Goal: Transaction & Acquisition: Purchase product/service

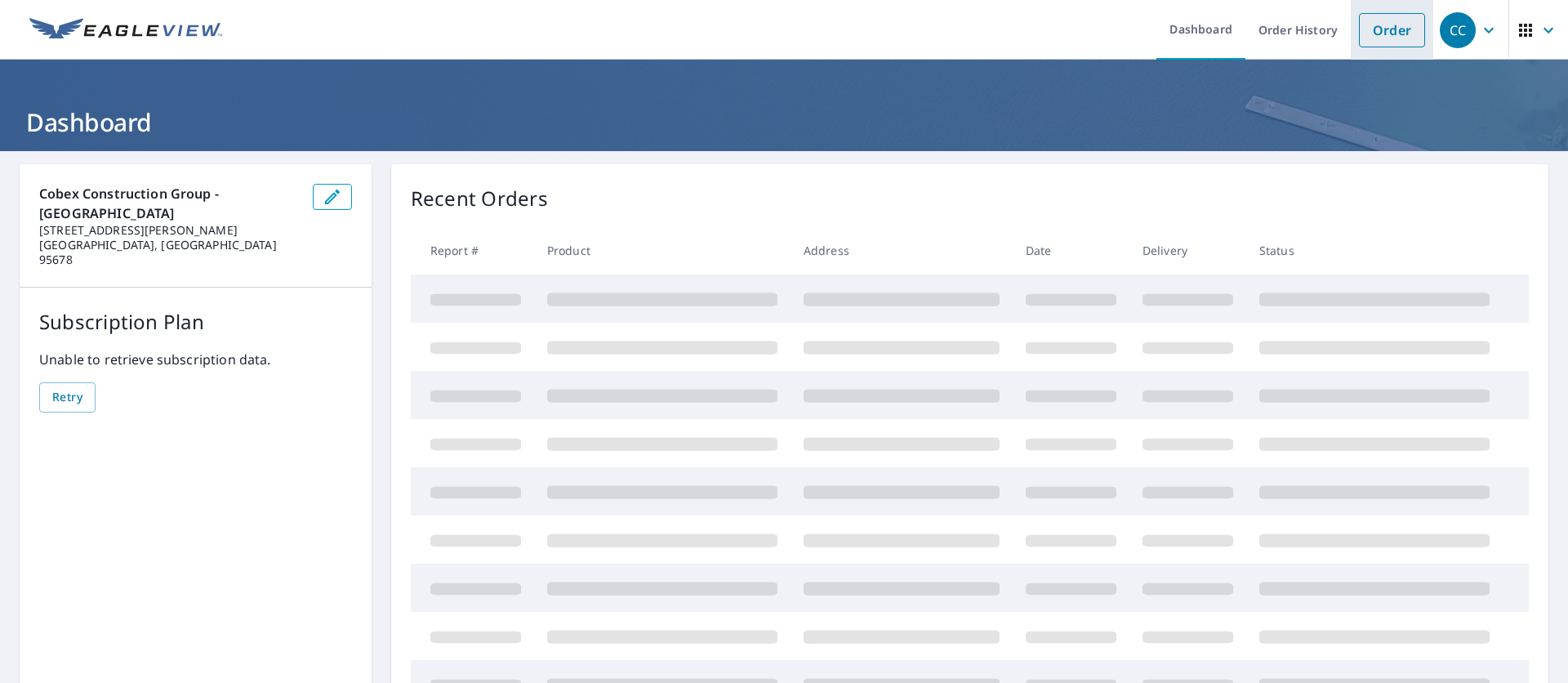
click at [1371, 45] on link "Order" at bounding box center [1392, 30] width 66 height 34
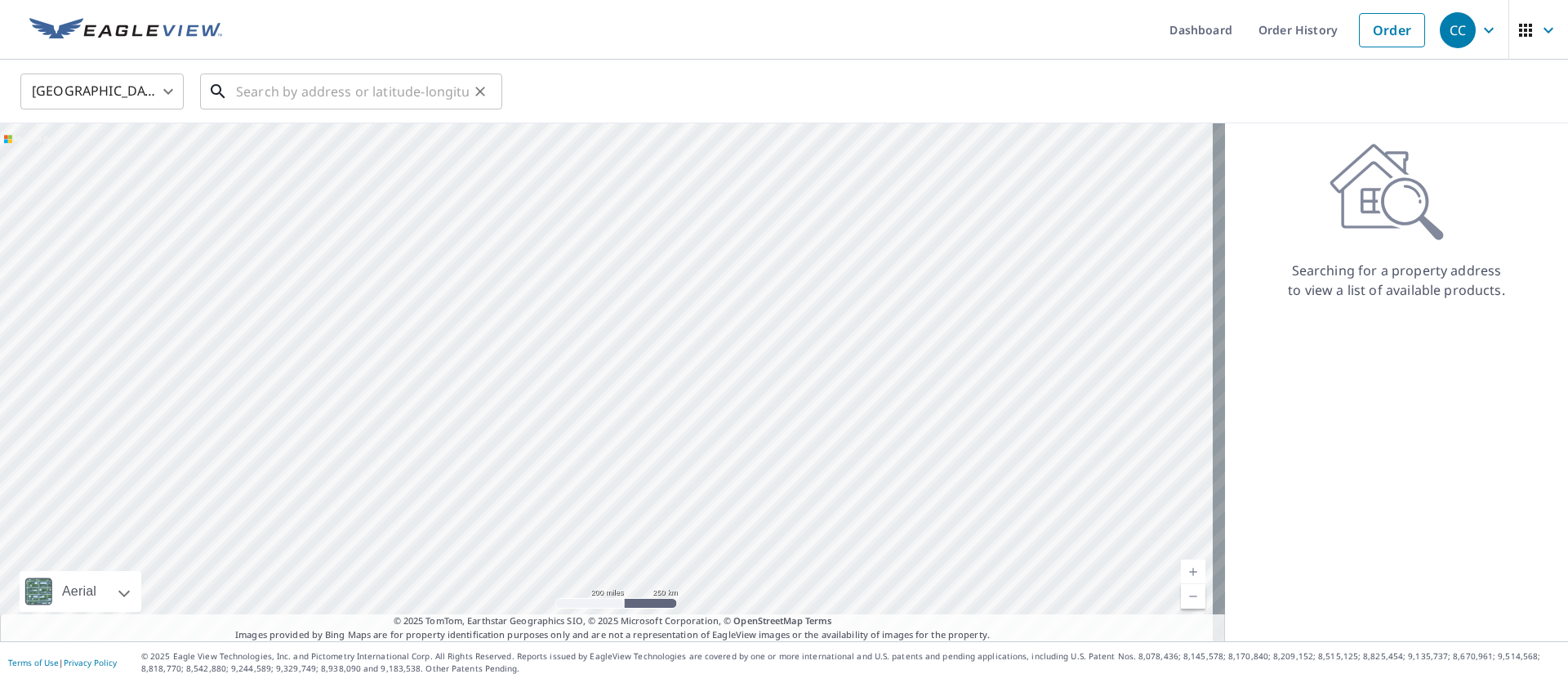
click at [356, 100] on input "text" at bounding box center [353, 91] width 233 height 45
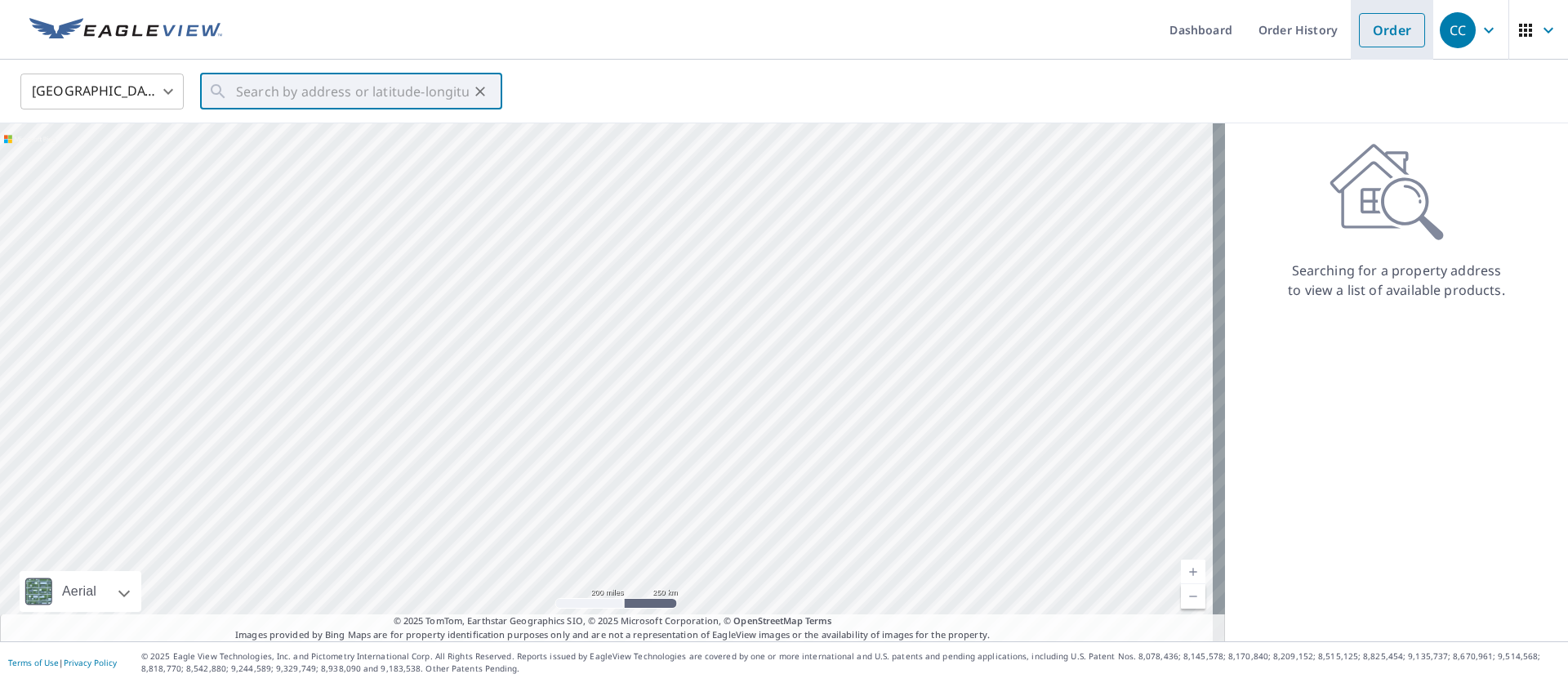
click at [1385, 22] on link "Order" at bounding box center [1392, 30] width 66 height 34
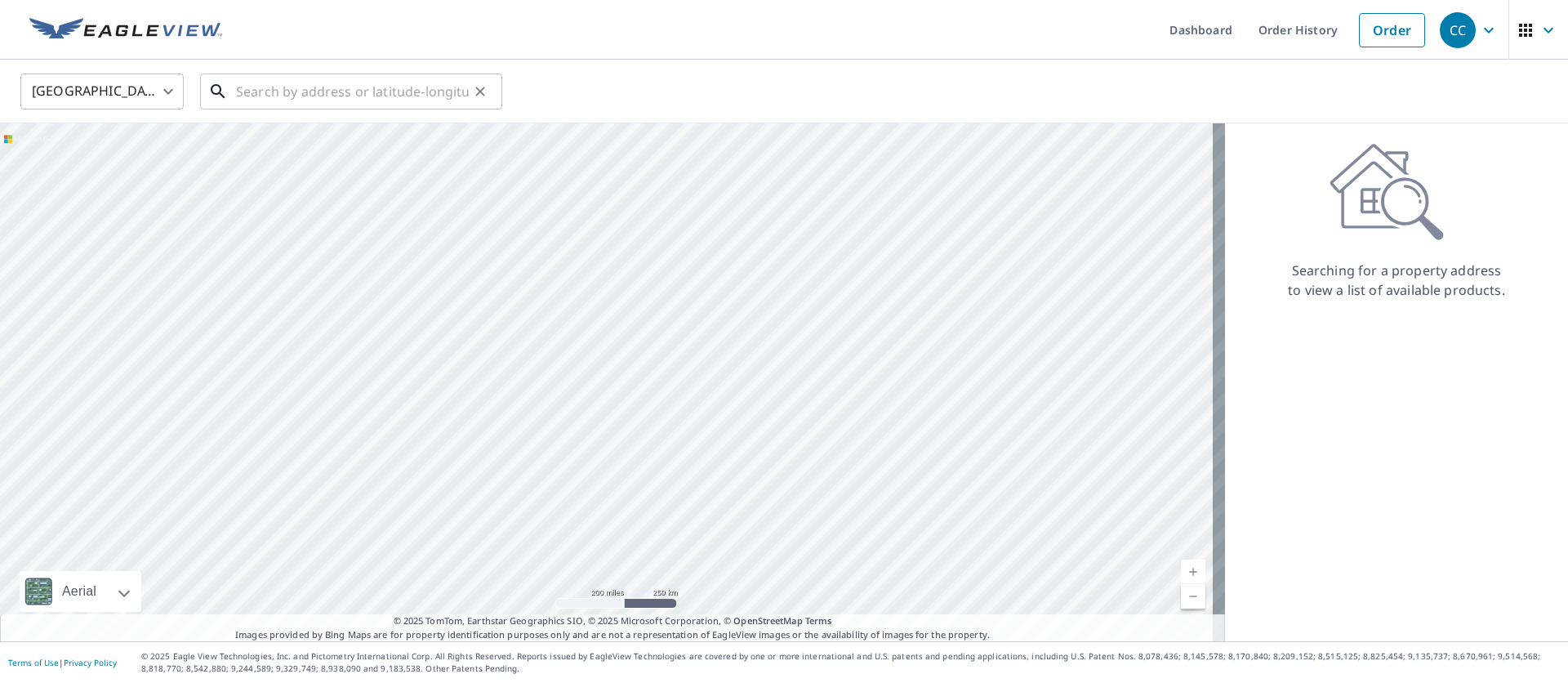
click at [330, 88] on input "text" at bounding box center [353, 91] width 233 height 45
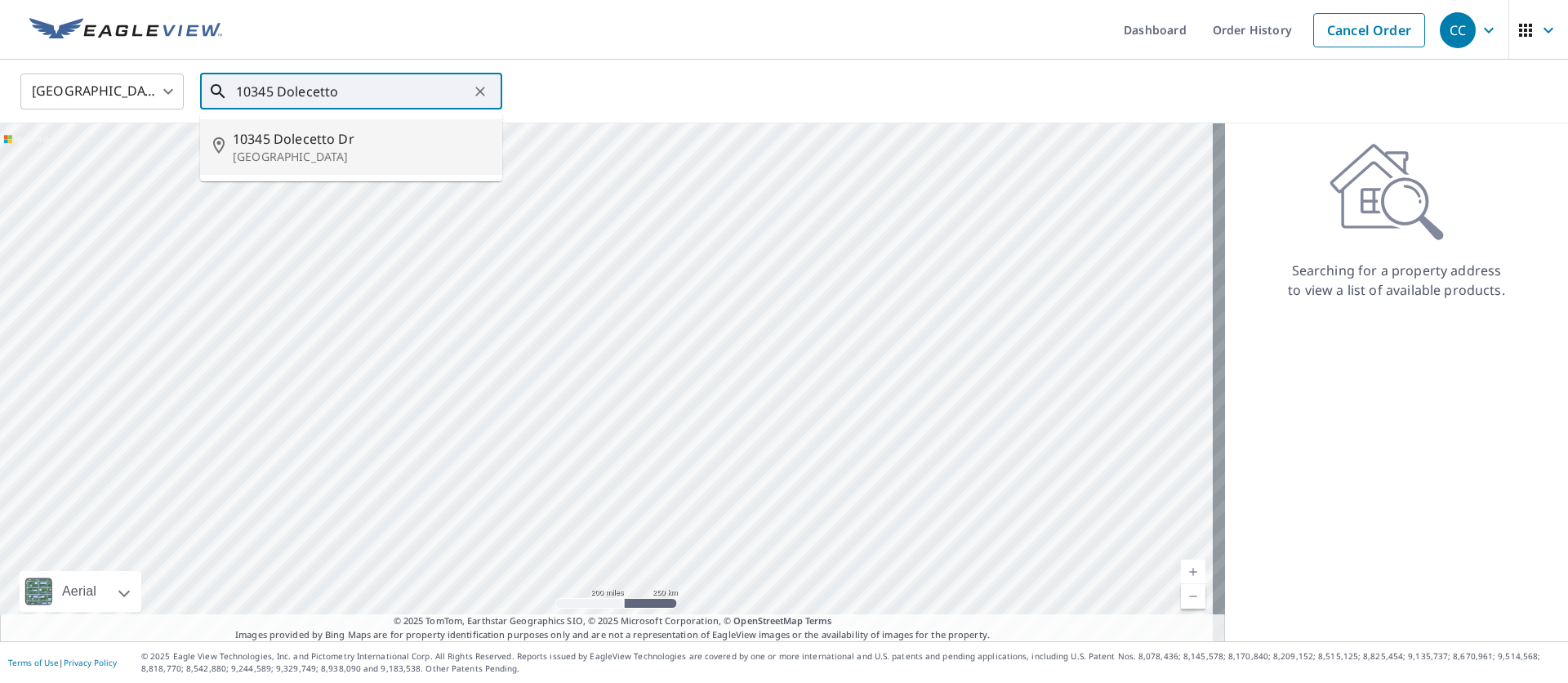
click at [275, 146] on span "10345 Dolecetto Dr" at bounding box center [361, 139] width 256 height 20
type input "[STREET_ADDRESS]"
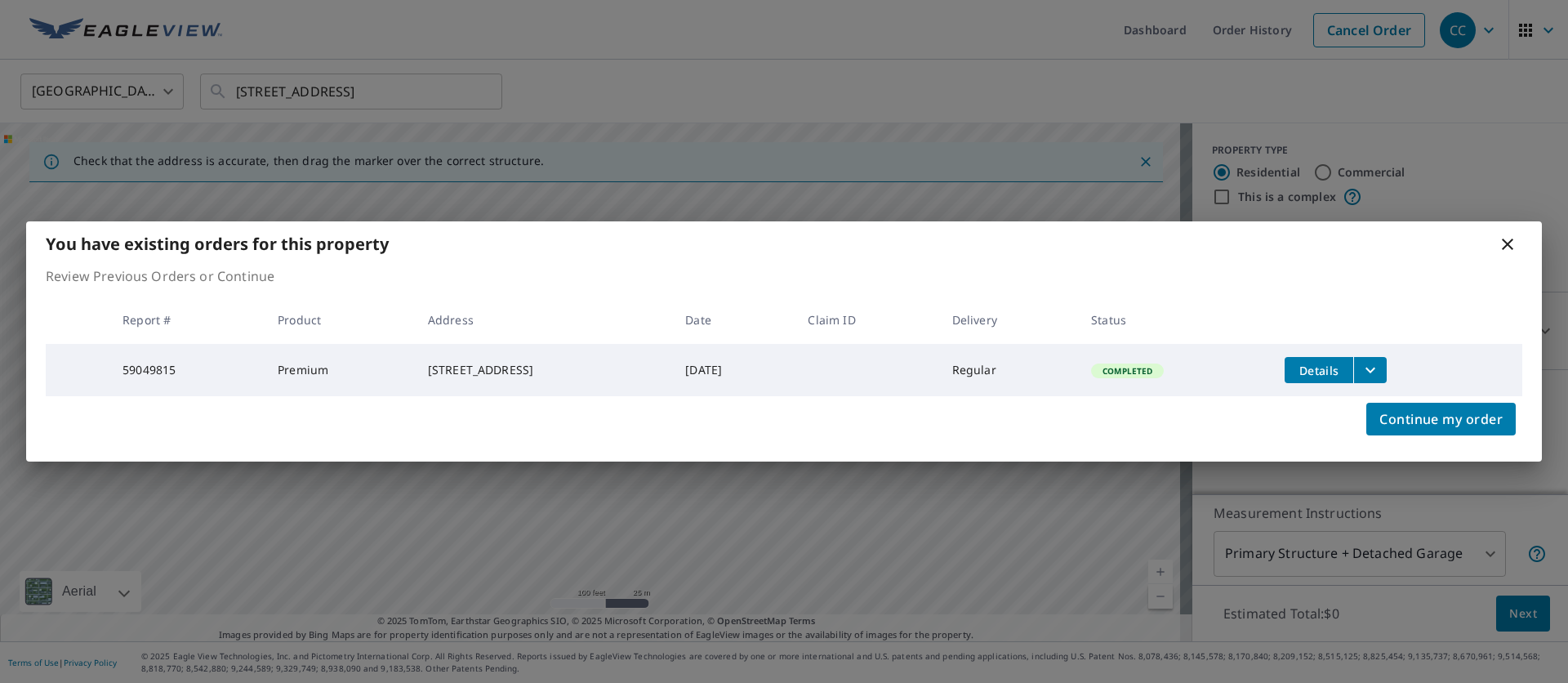
click at [1505, 242] on icon at bounding box center [1506, 243] width 11 height 11
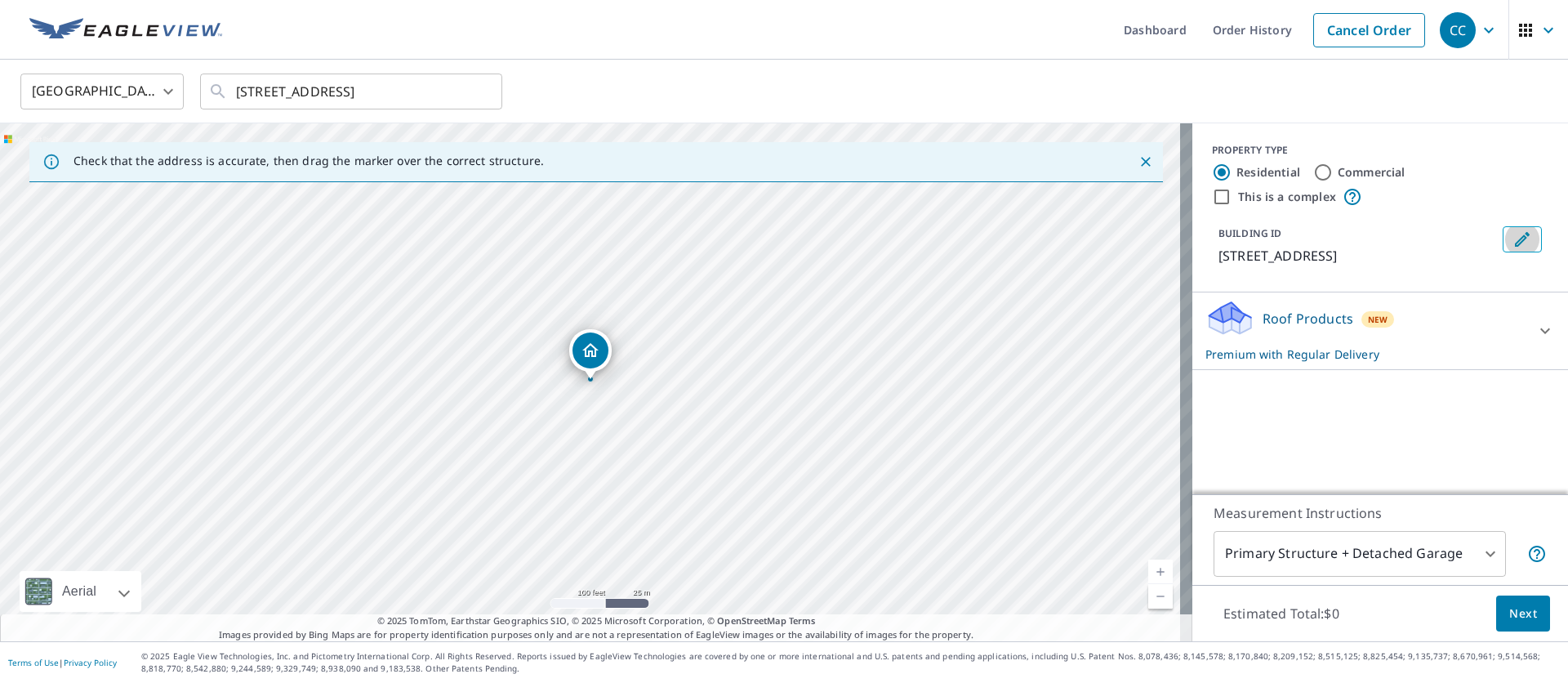
click at [1515, 242] on icon "Edit building 1" at bounding box center [1522, 239] width 15 height 15
